Goal: Find specific page/section: Find specific page/section

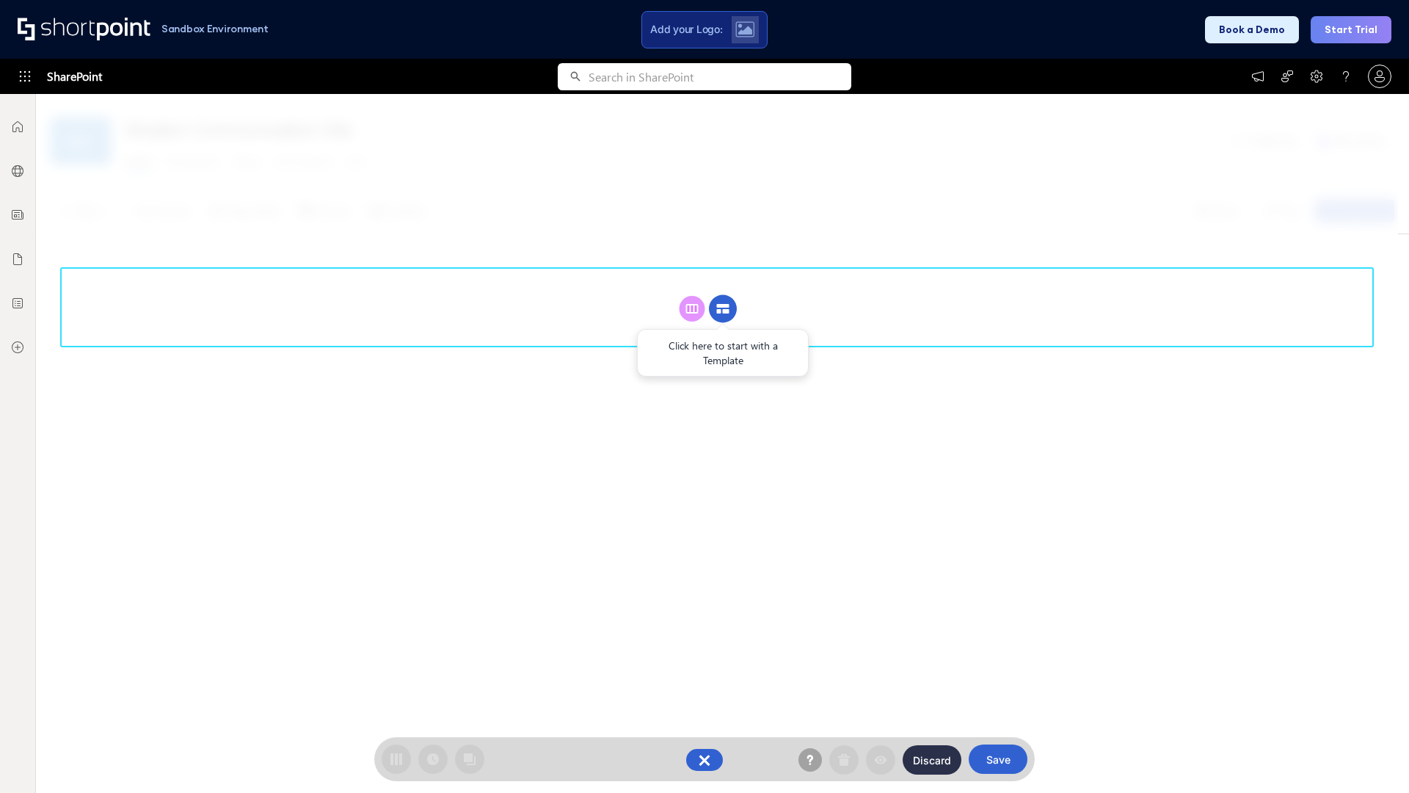
click at [723, 308] on circle at bounding box center [723, 309] width 28 height 28
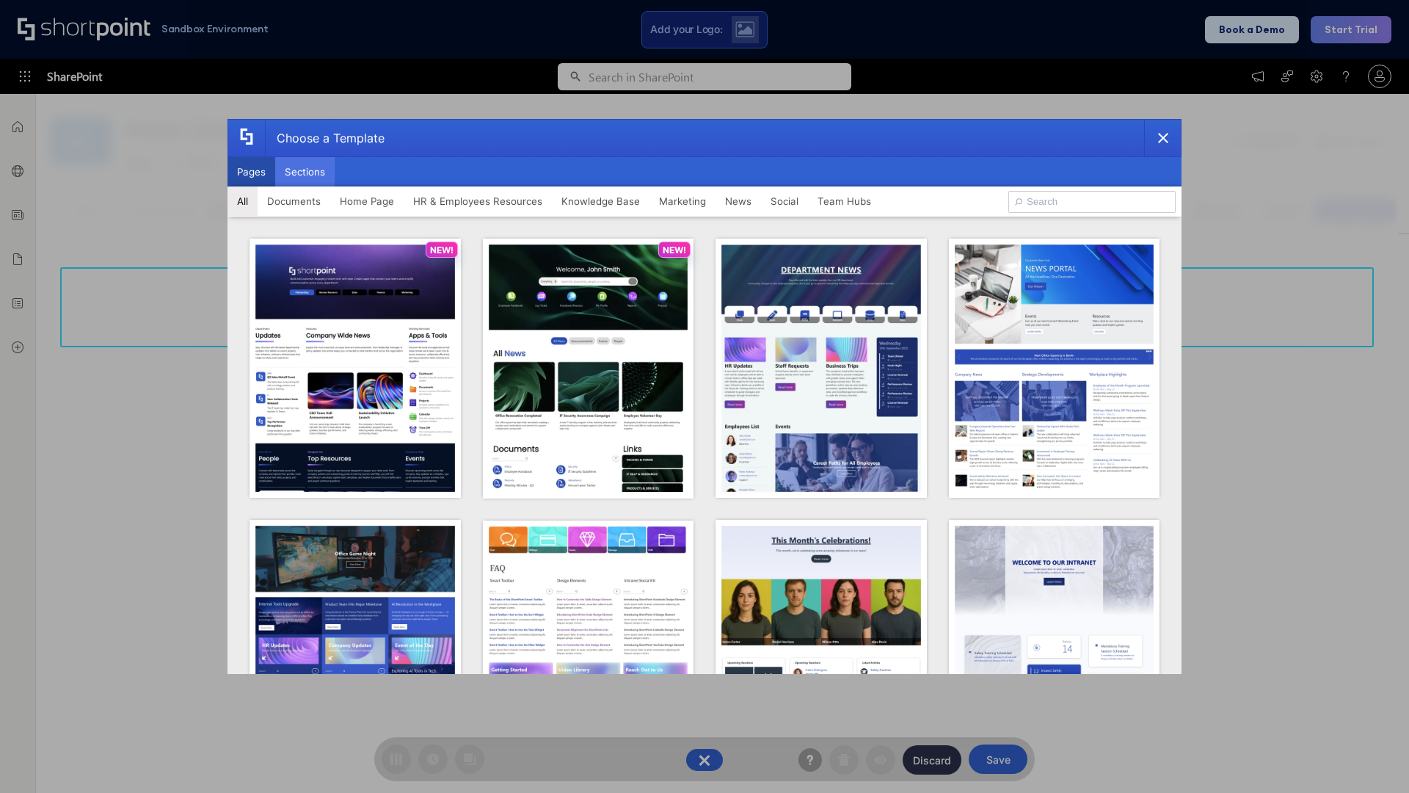
click at [305, 172] on button "Sections" at bounding box center [304, 171] width 59 height 29
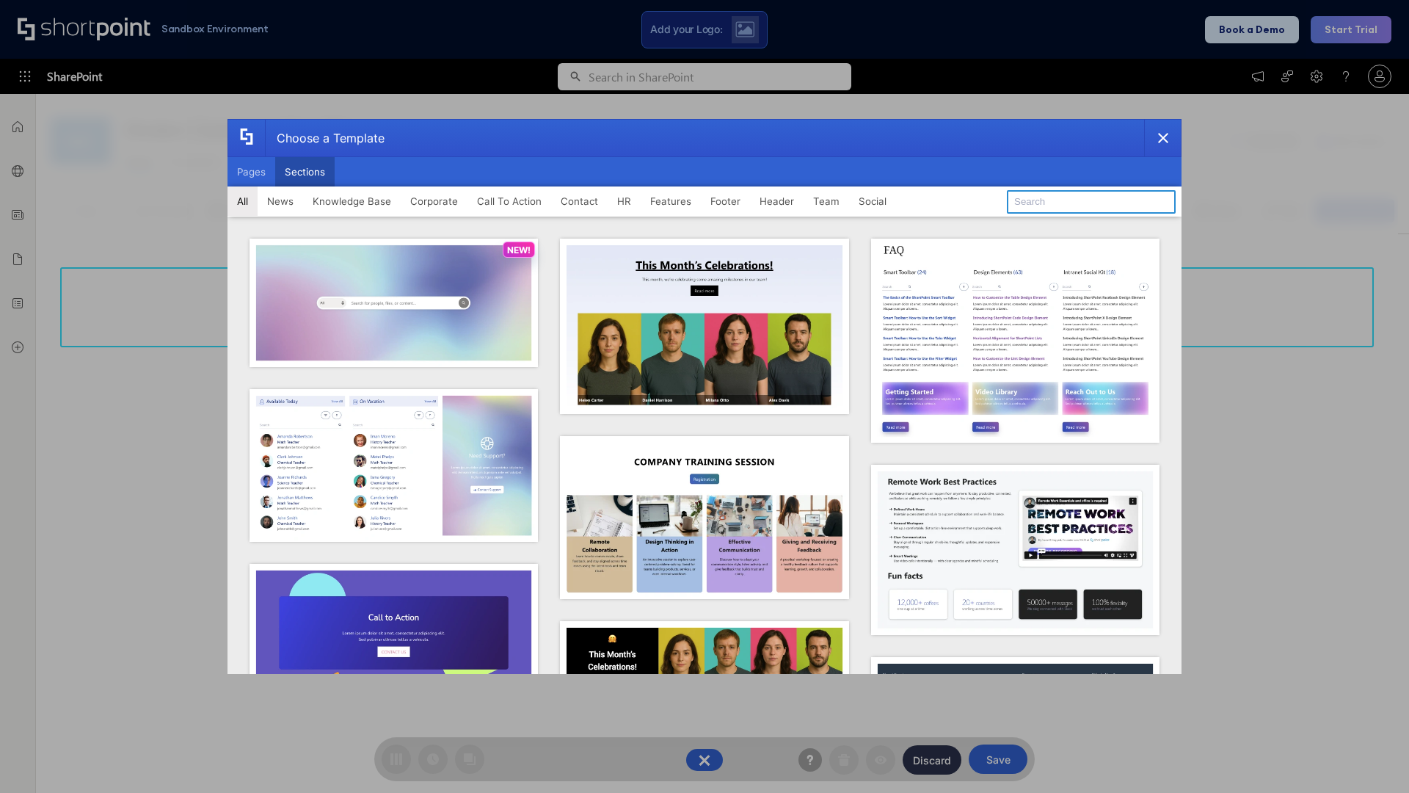
type input "FAQ 1"
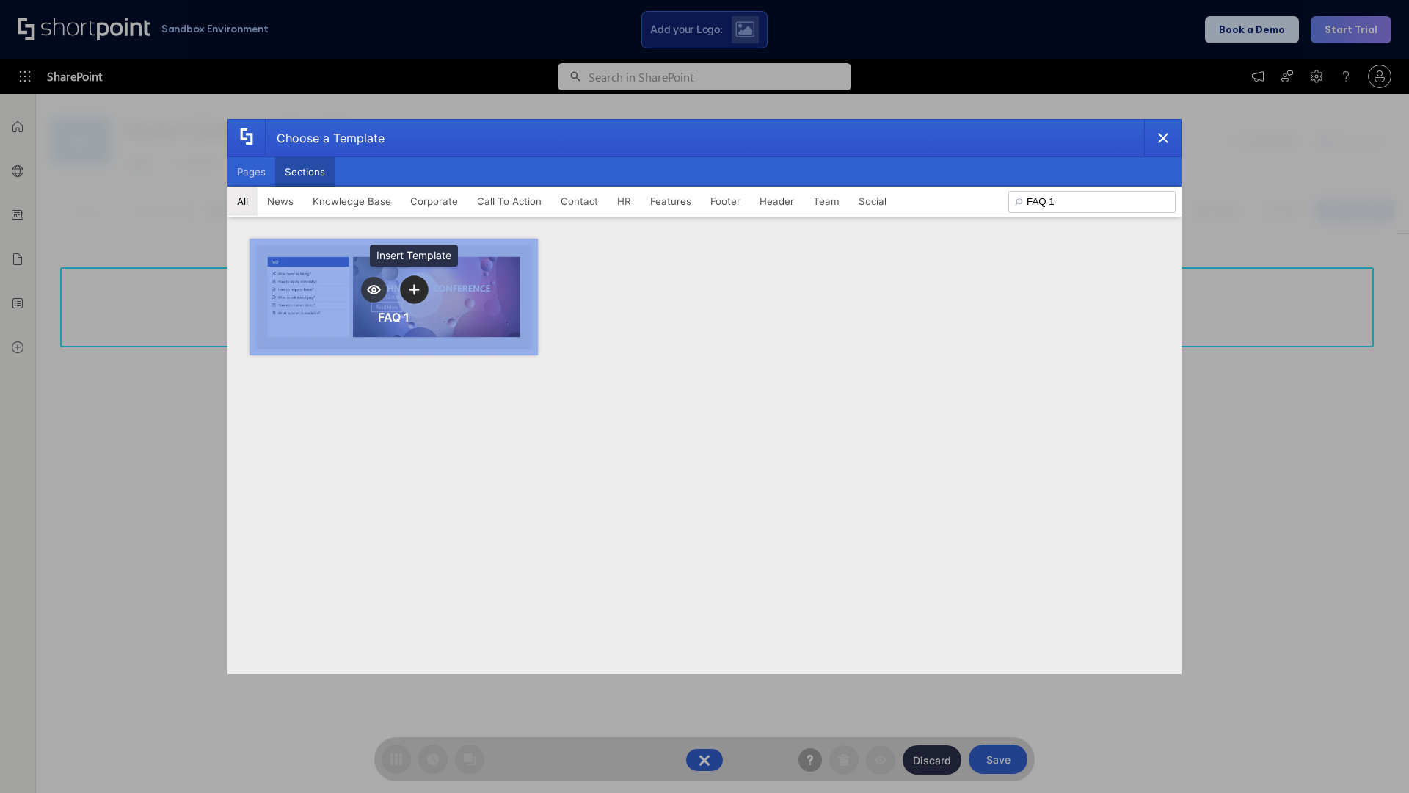
click at [414, 289] on icon "template selector" at bounding box center [414, 289] width 10 height 10
